Goal: Task Accomplishment & Management: Complete application form

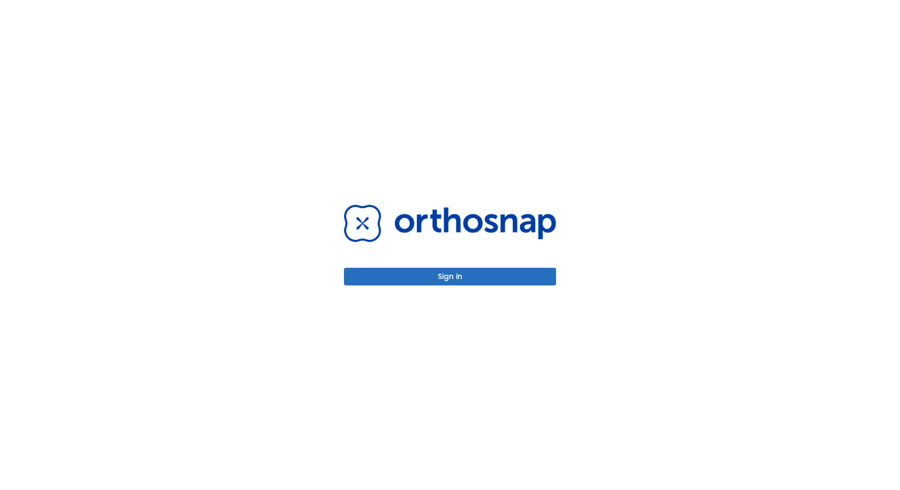
click at [479, 286] on div "Sign in" at bounding box center [450, 245] width 238 height 490
click at [479, 278] on button "Sign in" at bounding box center [450, 277] width 212 height 18
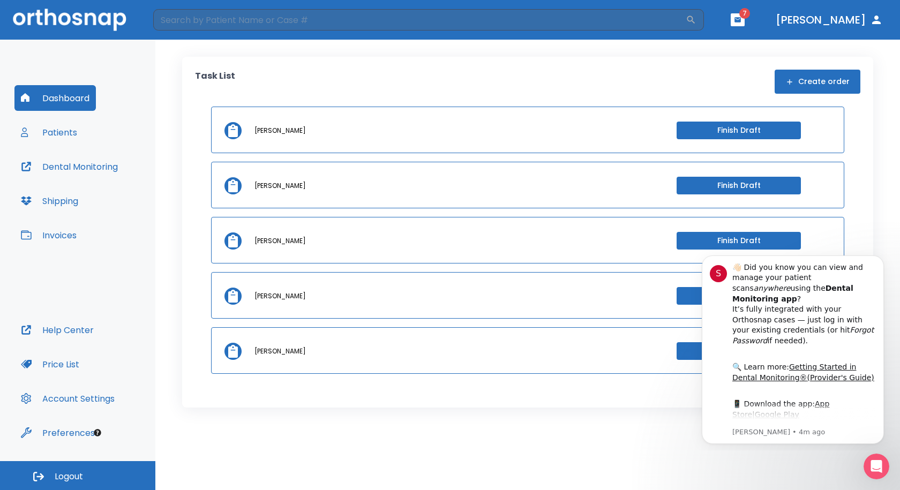
click at [740, 11] on span "7" at bounding box center [745, 13] width 11 height 11
click at [733, 19] on span "7" at bounding box center [738, 19] width 14 height 13
click at [734, 21] on icon "button" at bounding box center [738, 20] width 8 height 8
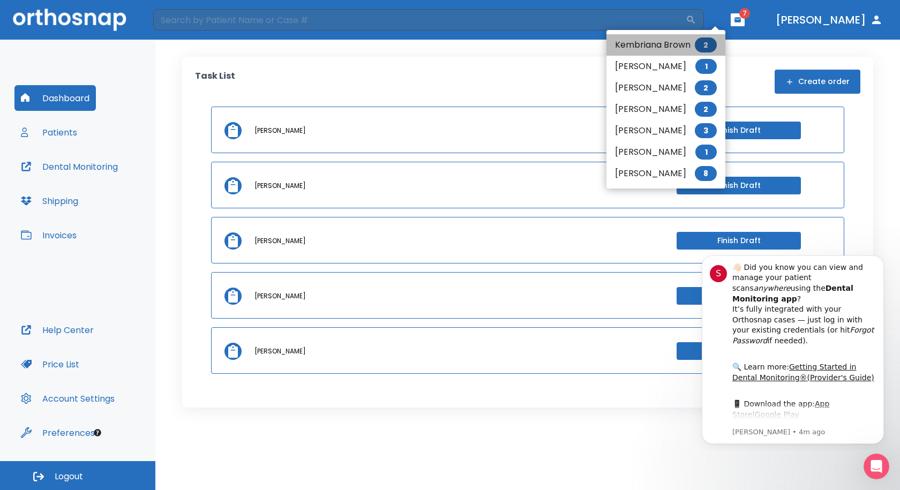
click at [625, 42] on li "Kembriana Brown 2" at bounding box center [666, 44] width 119 height 21
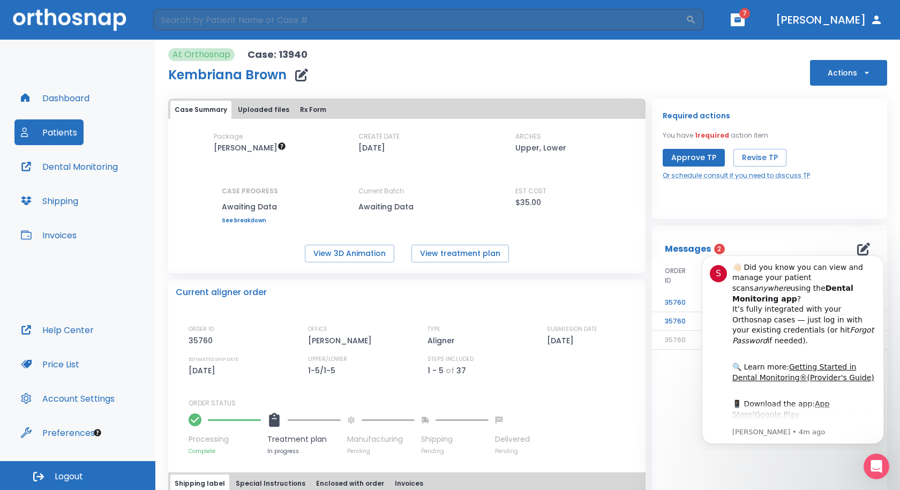
click at [731, 25] on button "button" at bounding box center [738, 19] width 14 height 13
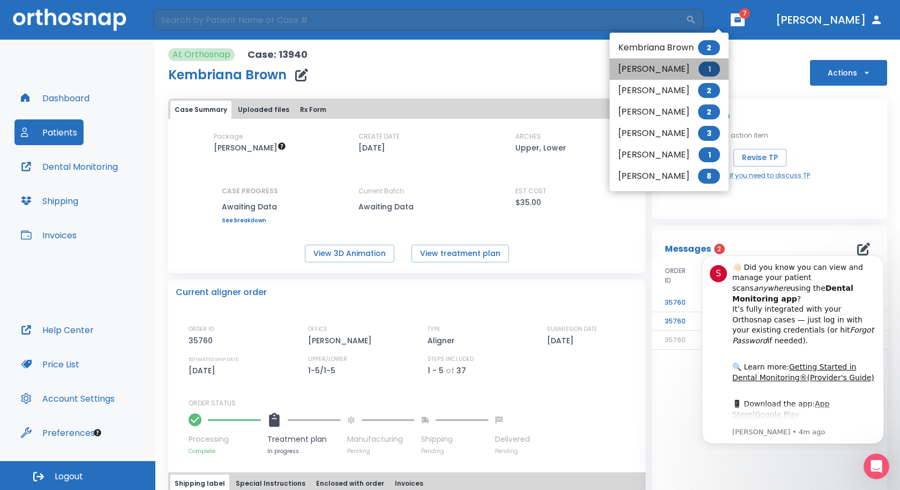
click at [667, 77] on li "Lindsy Talley 1" at bounding box center [669, 68] width 119 height 21
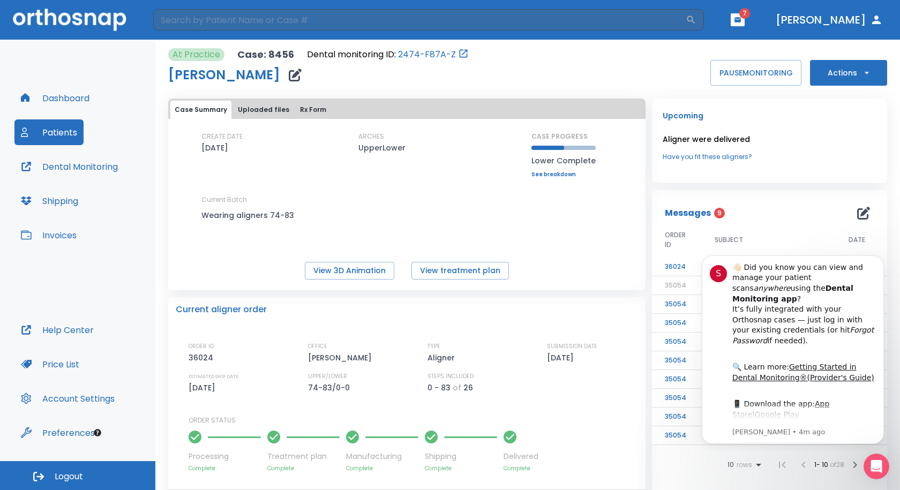
click at [731, 26] on header "​ 7 Dr. Swartzentruber" at bounding box center [450, 20] width 900 height 40
click at [735, 21] on icon "button" at bounding box center [738, 19] width 6 height 5
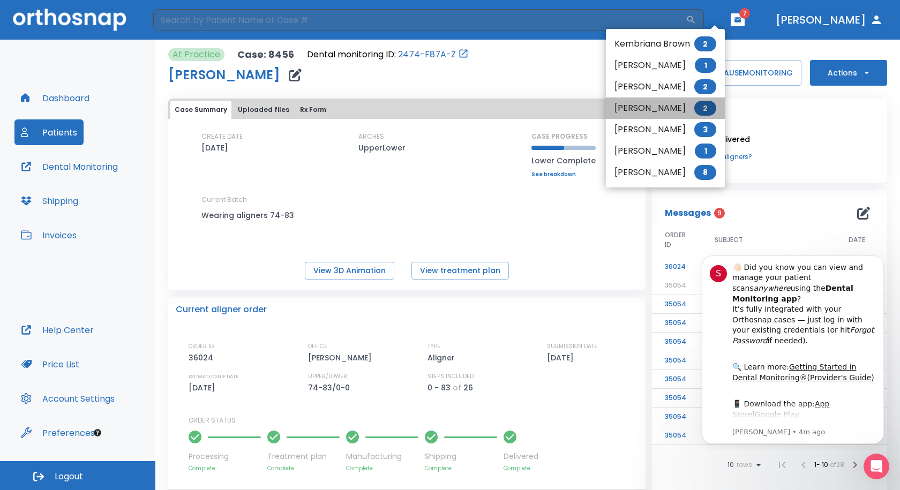
click at [638, 106] on li "Dixie Harris 2" at bounding box center [665, 108] width 119 height 21
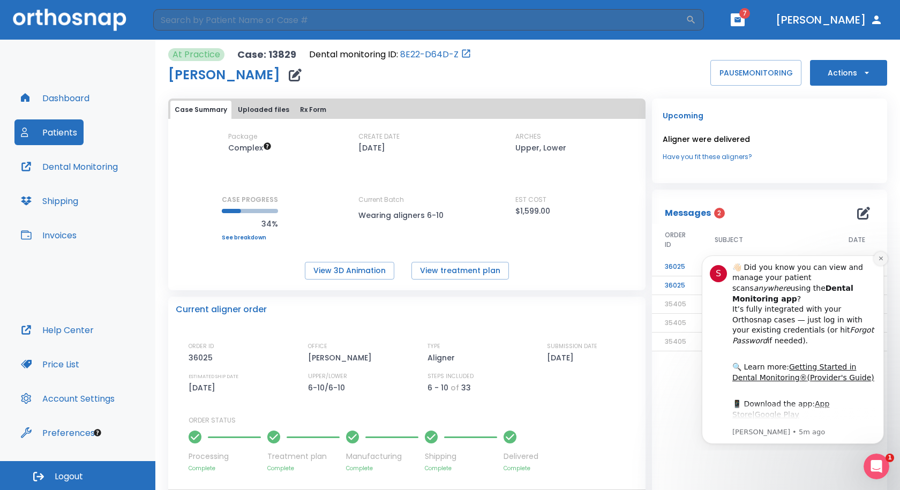
click at [877, 260] on button "Dismiss notification" at bounding box center [881, 259] width 14 height 14
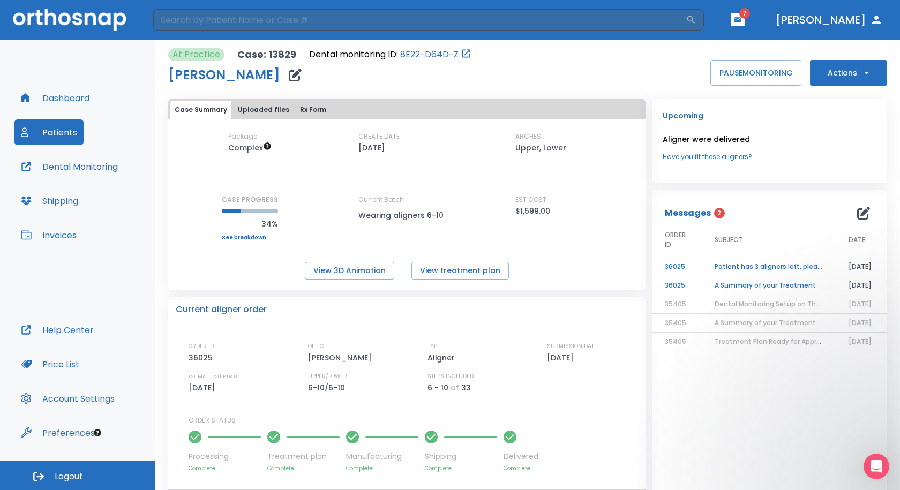
click at [761, 268] on td "Patient has 3 aligners left, please order next set!" at bounding box center [769, 267] width 134 height 19
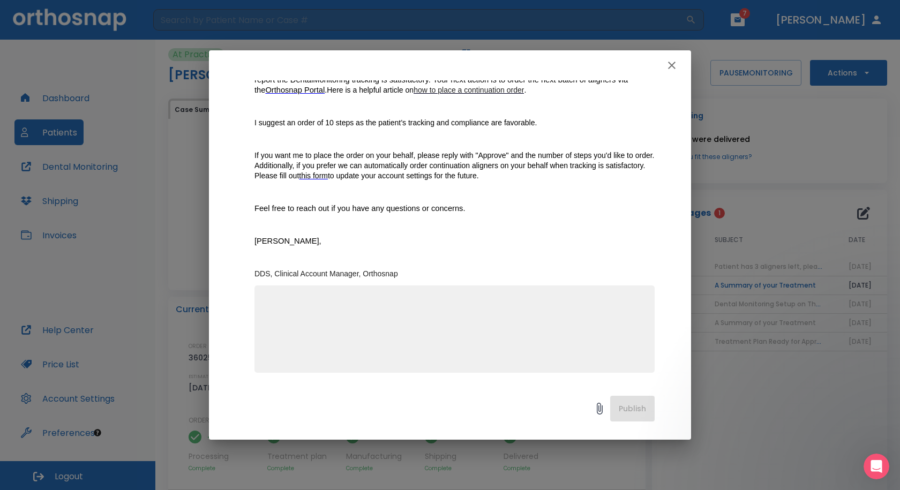
scroll to position [163, 0]
click at [407, 326] on textarea at bounding box center [455, 333] width 388 height 74
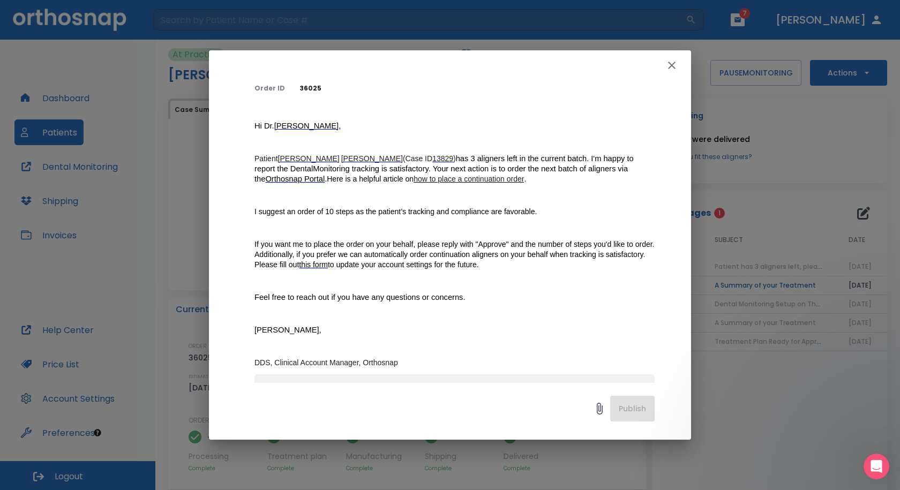
scroll to position [56, 0]
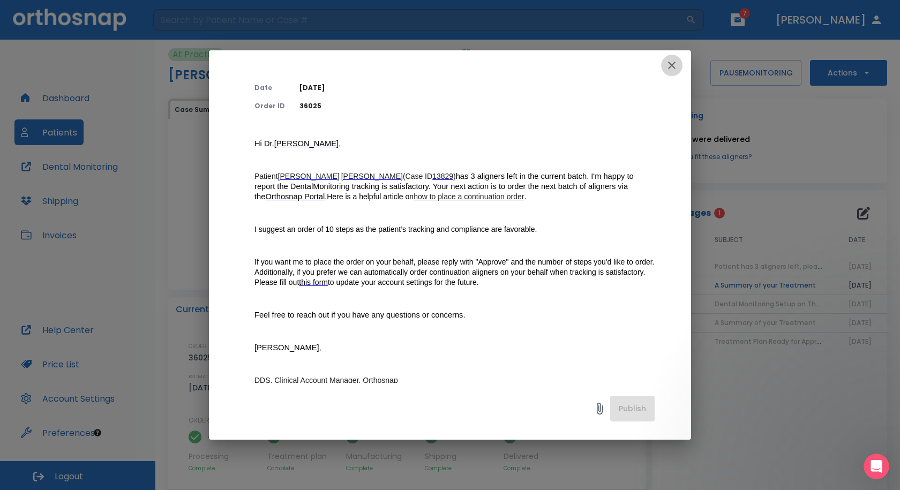
click at [672, 72] on button "button" at bounding box center [671, 65] width 21 height 21
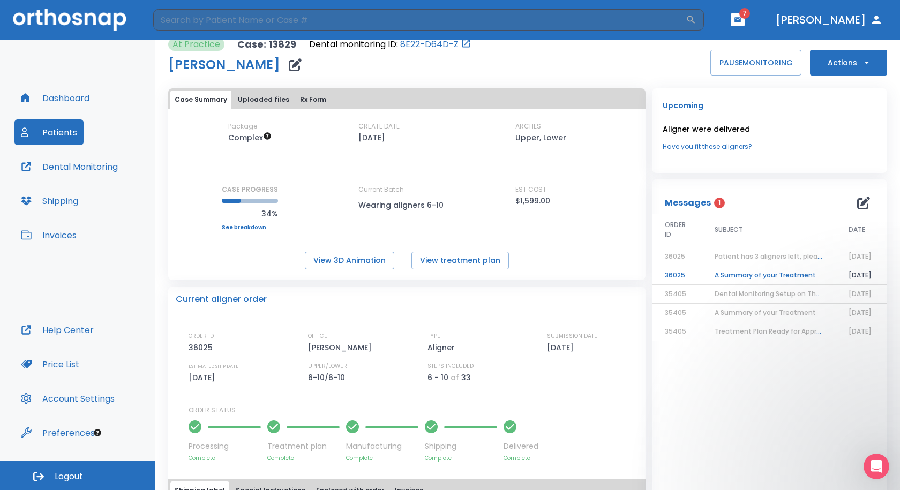
scroll to position [0, 0]
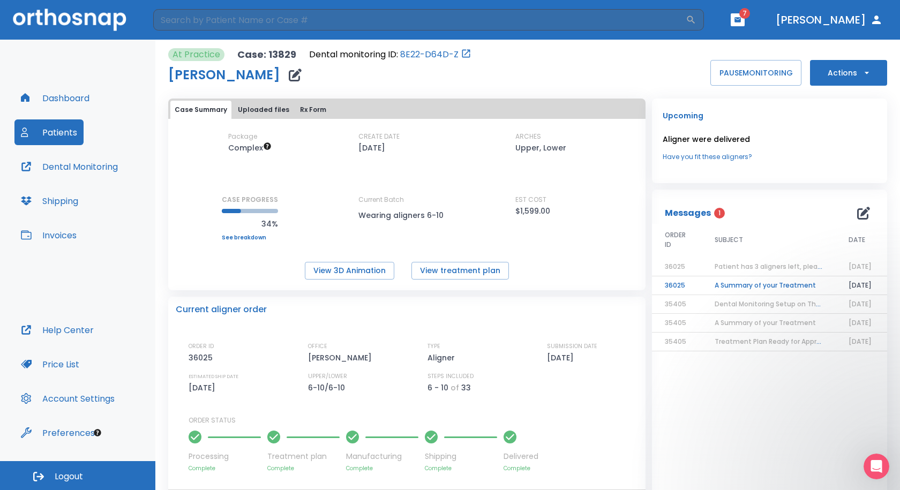
click at [742, 270] on span "Patient has 3 aligners left, please order next set!" at bounding box center [795, 266] width 161 height 9
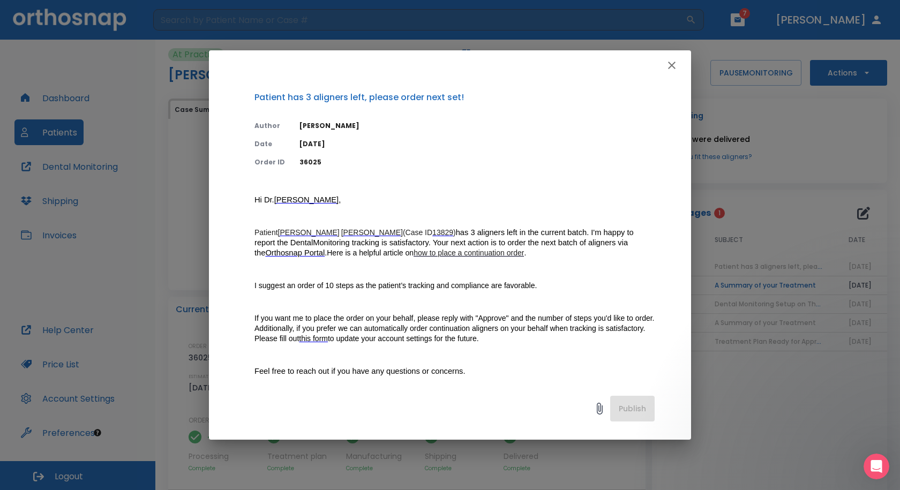
click at [414, 255] on ins "how to place a continuation order" at bounding box center [469, 253] width 110 height 9
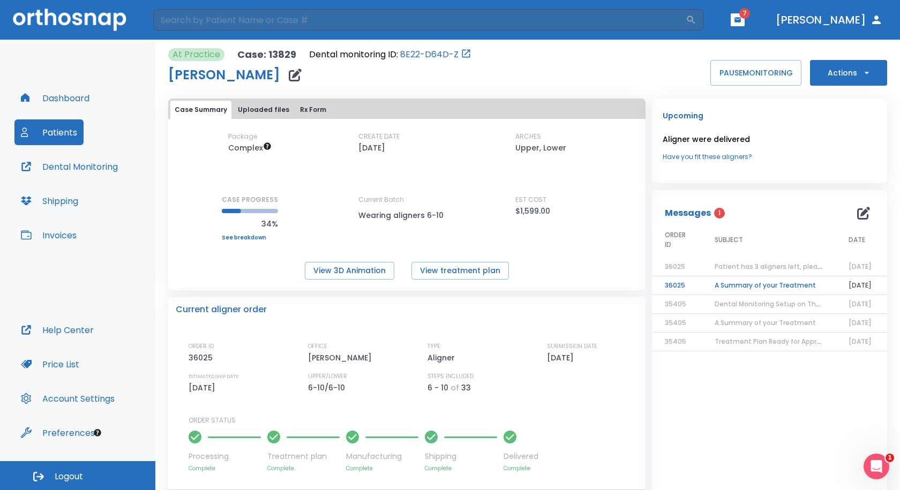
click at [824, 76] on button "Actions" at bounding box center [848, 73] width 77 height 26
click at [828, 160] on p "Order Next Aligners" at bounding box center [842, 157] width 61 height 10
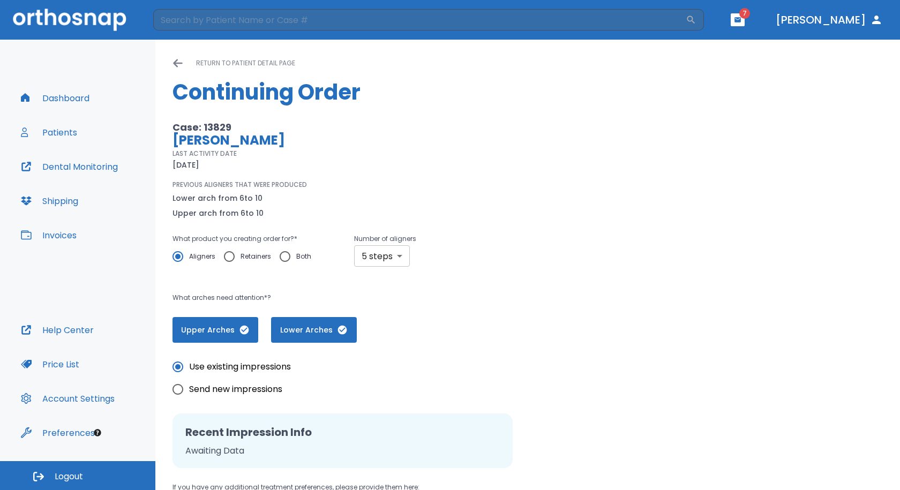
click at [377, 258] on body "​ 7 [PERSON_NAME] Dashboard Patients Dental Monitoring Shipping Invoices Help C…" at bounding box center [450, 245] width 900 height 490
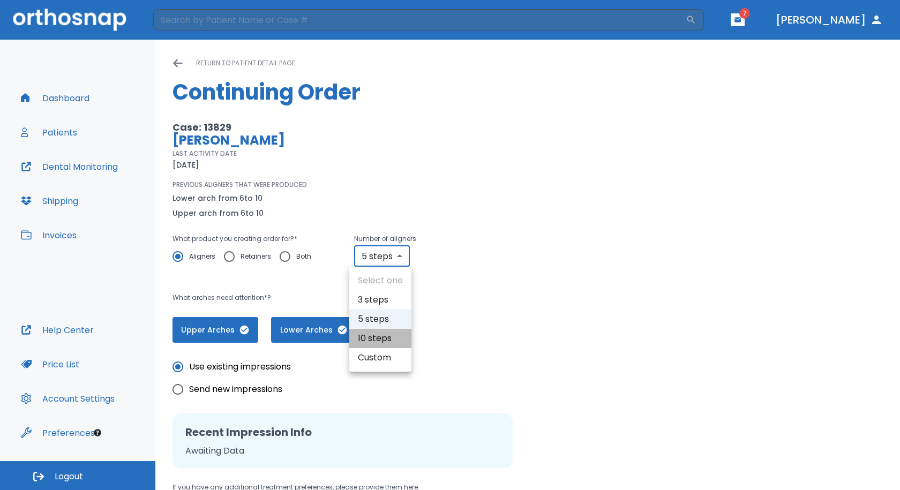
click at [376, 341] on li "10 steps" at bounding box center [380, 338] width 62 height 19
type input "10"
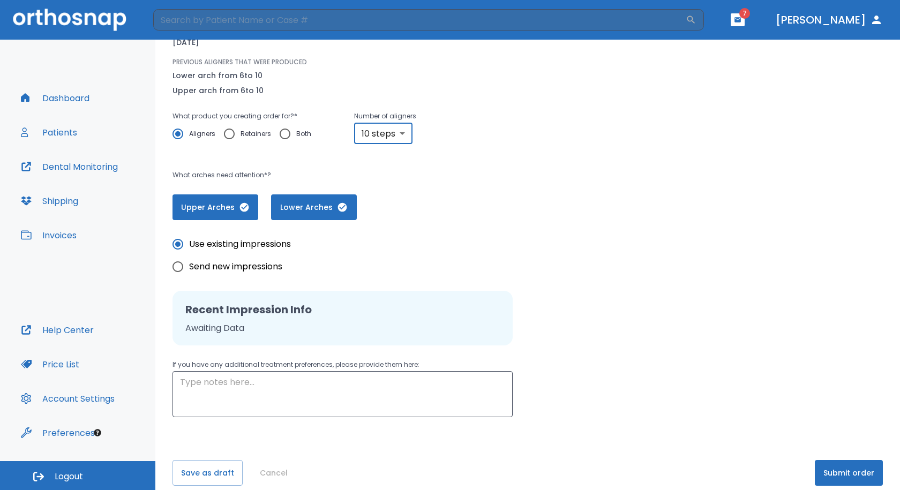
scroll to position [136, 0]
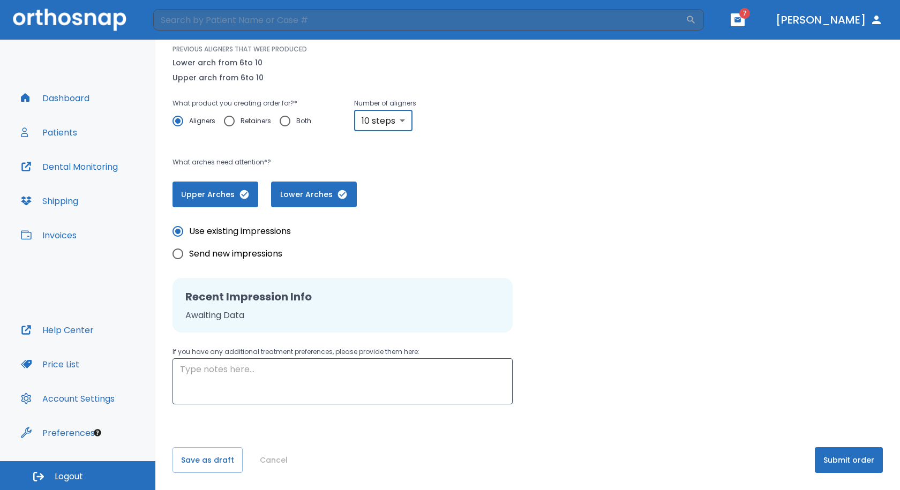
click at [836, 465] on button "Submit order" at bounding box center [849, 461] width 68 height 26
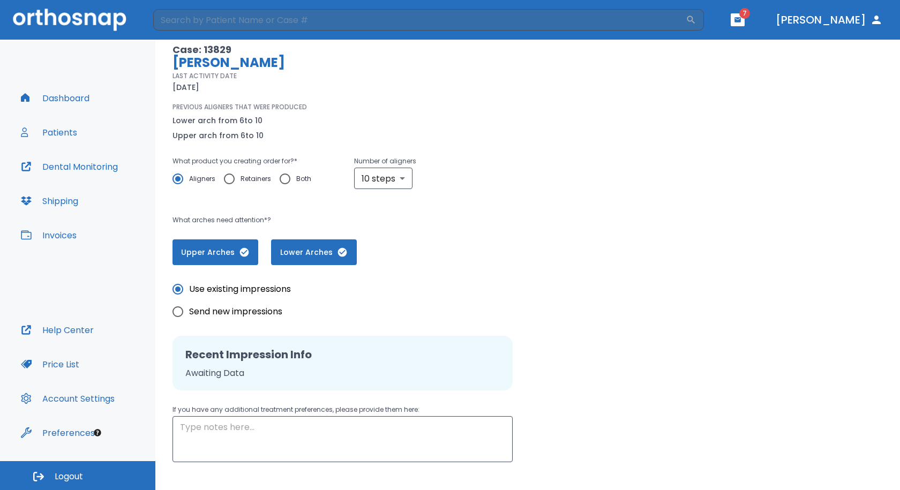
scroll to position [28, 0]
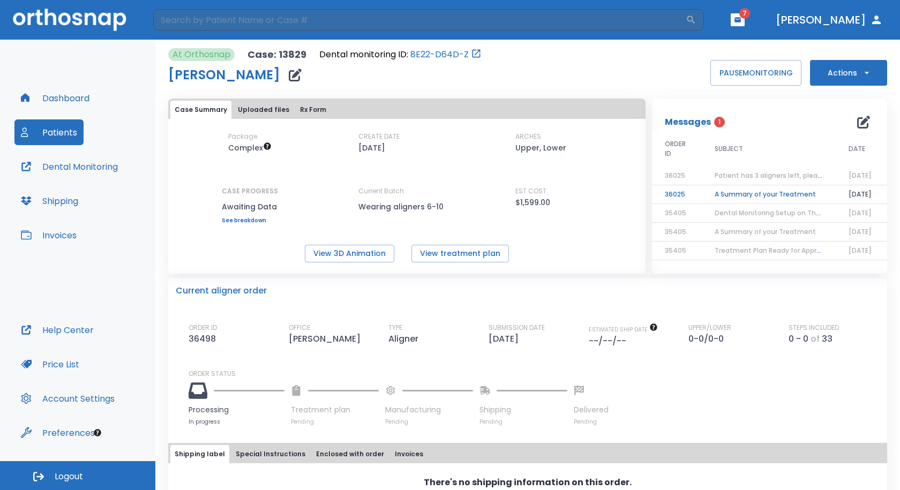
click at [55, 327] on button "Help Center" at bounding box center [57, 330] width 86 height 26
